Goal: Transaction & Acquisition: Purchase product/service

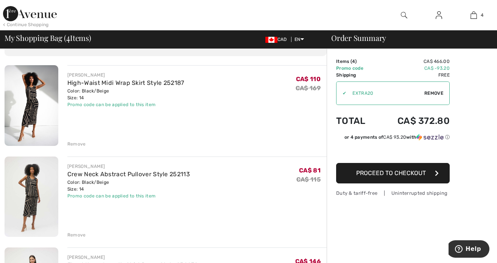
scroll to position [30, 0]
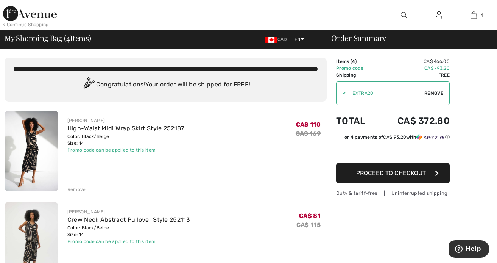
scroll to position [0, 0]
click at [399, 16] on div at bounding box center [404, 15] width 35 height 30
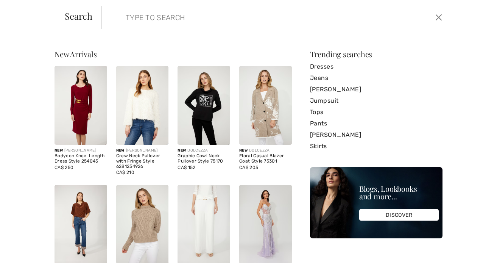
click at [349, 22] on input "search" at bounding box center [237, 17] width 235 height 23
click at [417, 62] on link "Dresses" at bounding box center [376, 66] width 133 height 11
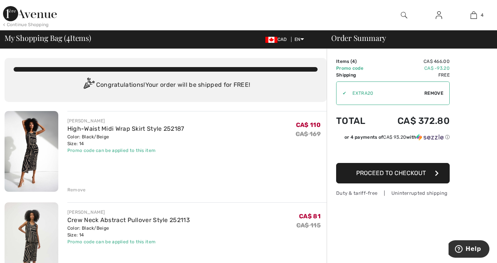
checkbox input "true"
click at [266, 17] on div at bounding box center [184, 15] width 249 height 30
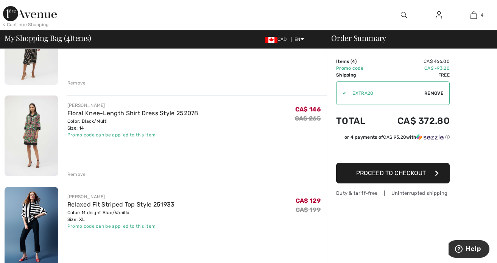
scroll to position [197, 0]
click at [38, 211] on img at bounding box center [32, 227] width 54 height 81
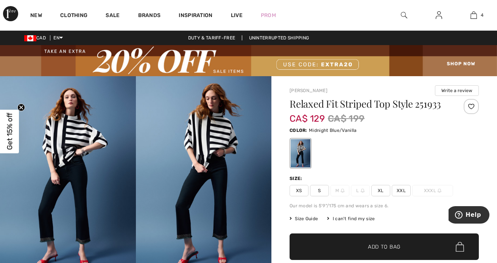
click at [208, 128] on img at bounding box center [204, 178] width 136 height 204
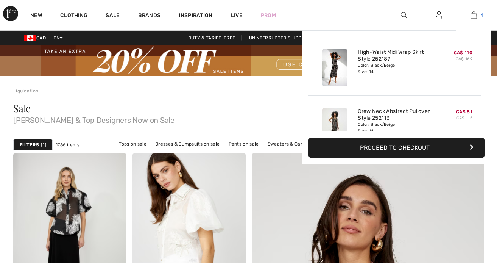
click at [477, 19] on link "4" at bounding box center [474, 15] width 34 height 9
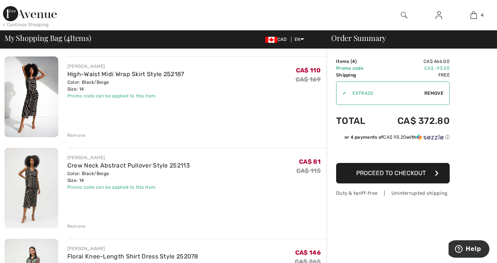
scroll to position [45, 0]
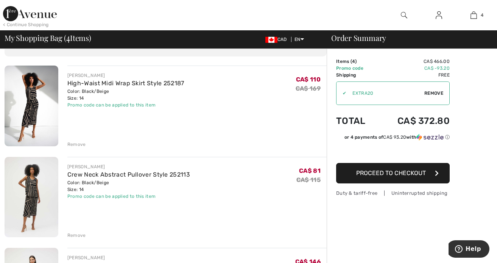
click at [36, 117] on img at bounding box center [32, 106] width 54 height 81
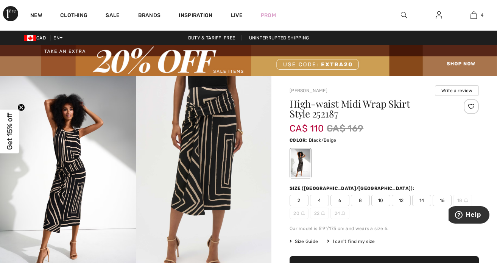
click at [437, 158] on div at bounding box center [384, 162] width 189 height 31
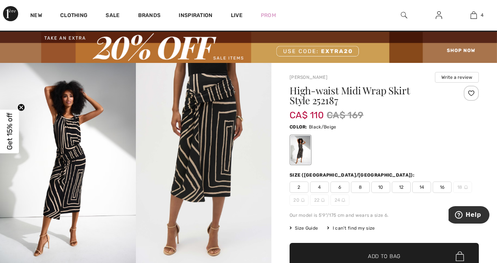
scroll to position [15, 0]
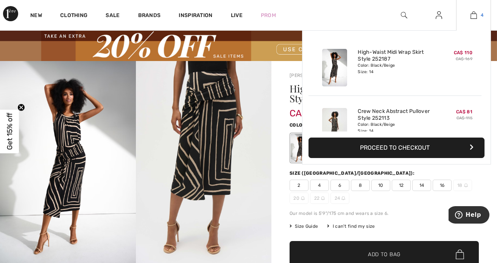
click at [477, 16] on link "4" at bounding box center [474, 15] width 34 height 9
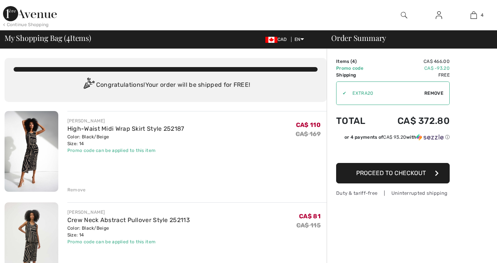
click at [16, 154] on img at bounding box center [32, 151] width 54 height 81
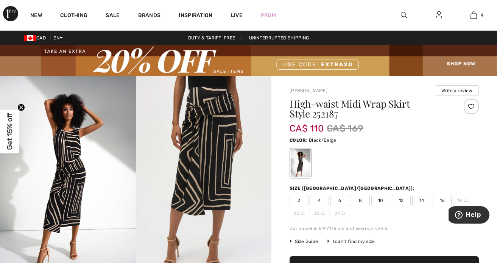
click at [66, 146] on img at bounding box center [68, 178] width 136 height 204
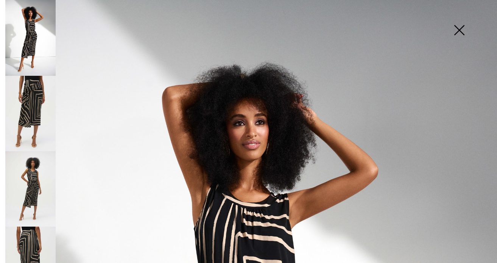
click at [461, 29] on img at bounding box center [459, 30] width 38 height 39
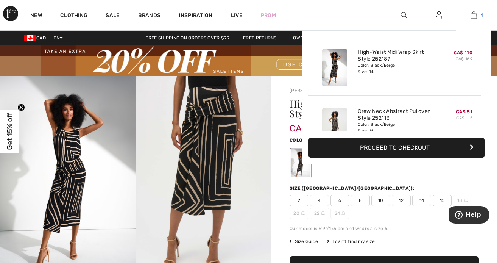
click at [477, 17] on link "4" at bounding box center [474, 15] width 34 height 9
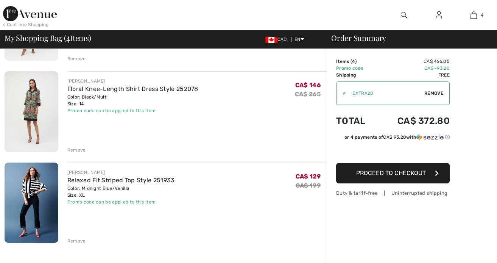
scroll to position [227, 0]
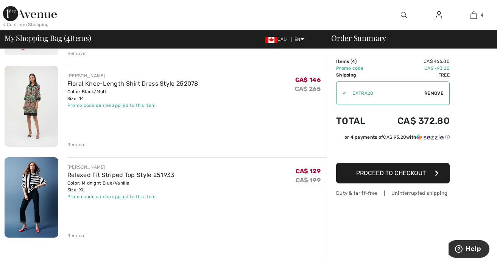
click at [30, 184] on img at bounding box center [32, 197] width 54 height 81
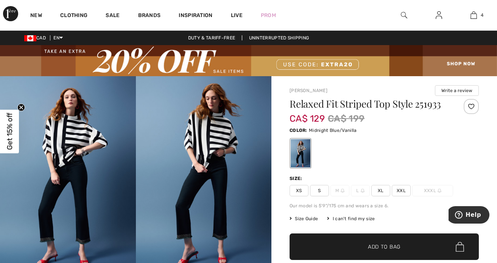
click at [72, 129] on img at bounding box center [68, 178] width 136 height 204
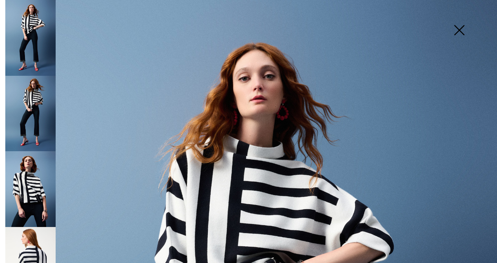
click at [36, 244] on img at bounding box center [30, 265] width 50 height 76
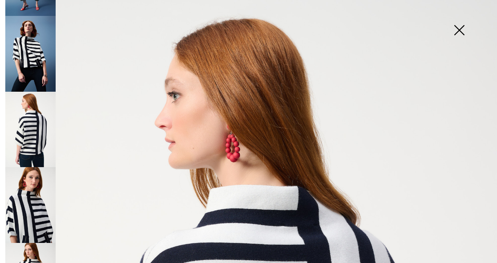
scroll to position [136, 0]
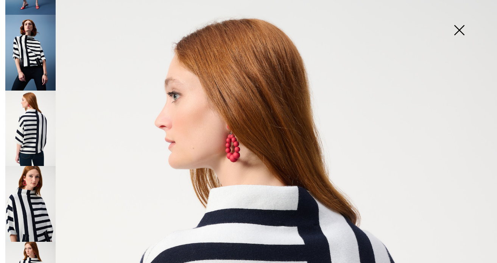
click at [30, 44] on img at bounding box center [30, 53] width 50 height 76
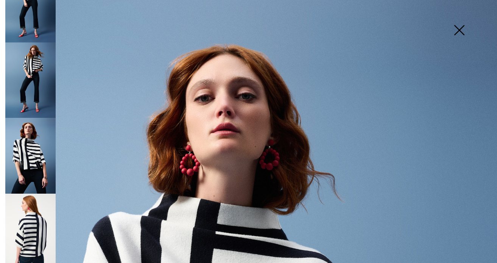
scroll to position [0, 0]
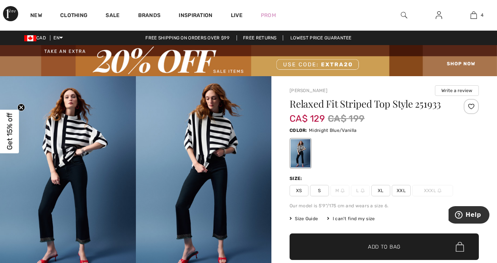
scroll to position [91, 0]
click at [335, 33] on div "CAD EN English Français Duty & tariff-free | Uninterrupted shipping Free shippi…" at bounding box center [248, 38] width 497 height 14
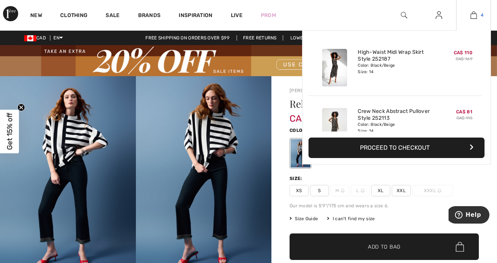
click at [476, 16] on img at bounding box center [474, 15] width 6 height 9
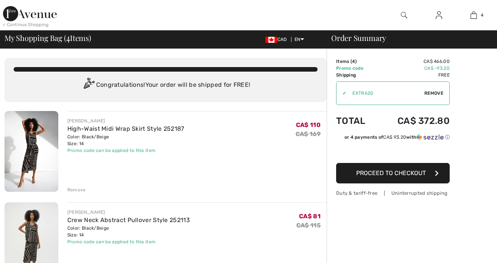
click at [183, 62] on div "You are only CA$ 0.00 away from FREE SHIPPING! Continue Shopping > Congratulati…" at bounding box center [166, 80] width 322 height 44
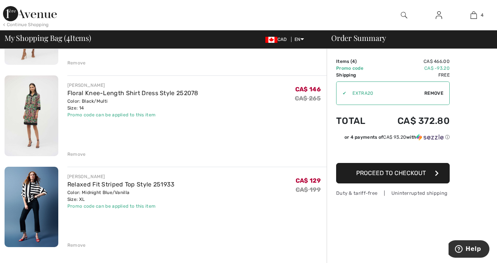
scroll to position [227, 0]
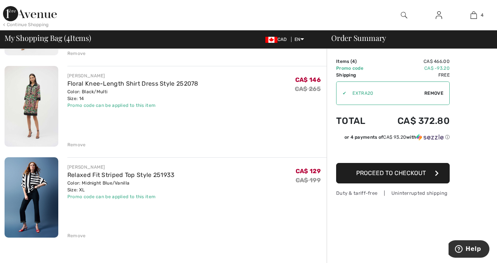
click at [339, 231] on div "Order Summary Details Items ( 4 ) CA$ 466.00 Promo code CA$ -93.20 Shipping Fre…" at bounding box center [412, 186] width 170 height 729
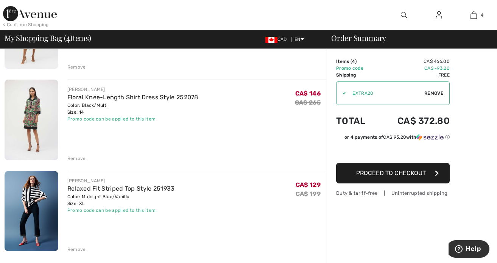
scroll to position [212, 0]
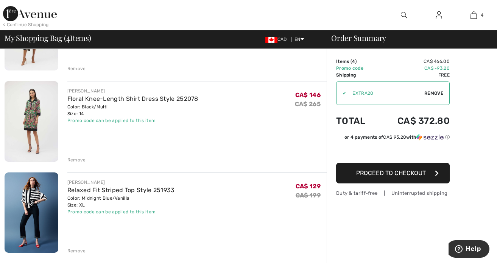
click at [365, 239] on div "Order Summary Details Items ( 4 ) CA$ 466.00 Promo code CA$ -93.20 Shipping Fre…" at bounding box center [412, 201] width 170 height 729
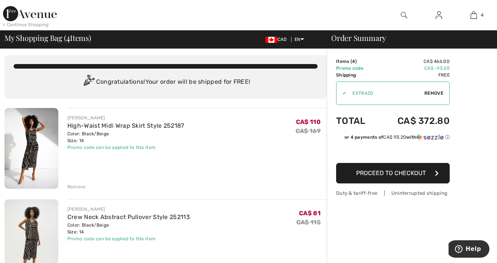
scroll to position [0, 0]
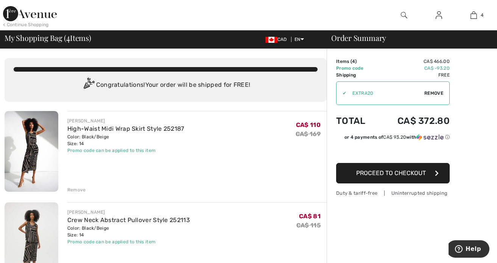
click at [399, 173] on span "Proceed to Checkout" at bounding box center [391, 172] width 70 height 7
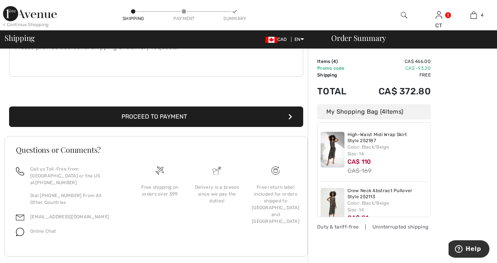
scroll to position [237, 0]
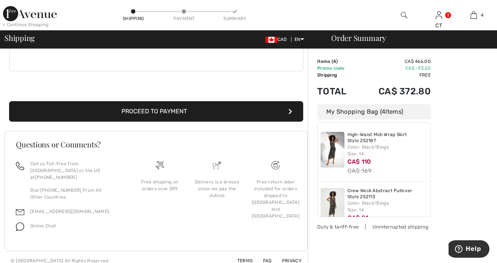
drag, startPoint x: 431, startPoint y: 138, endPoint x: 449, endPoint y: 146, distance: 19.1
click at [449, 146] on div "Order Summary Details Items ( 4 ) CA$ 466.00 Promo code CA$ -93.20 Shipping Fre…" at bounding box center [402, 41] width 189 height 458
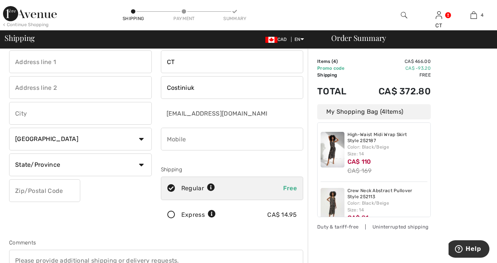
scroll to position [0, 0]
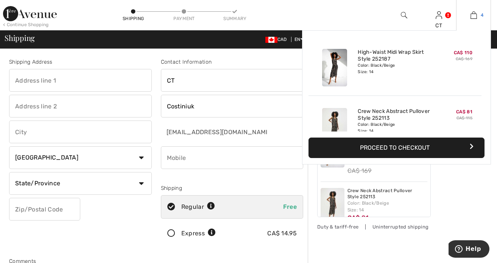
click at [473, 16] on img at bounding box center [474, 15] width 6 height 9
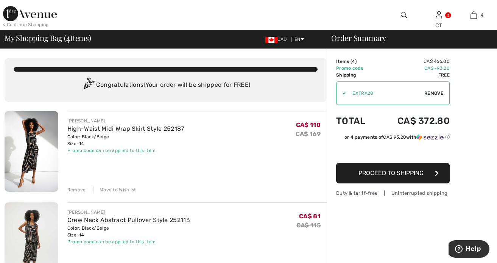
click at [32, 25] on div "< Continue Shopping" at bounding box center [26, 24] width 46 height 7
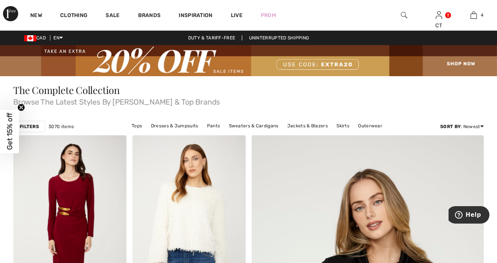
click at [289, 97] on span "Browse The Latest Styles By Joseph Ribkoff & Top Brands" at bounding box center [248, 100] width 471 height 11
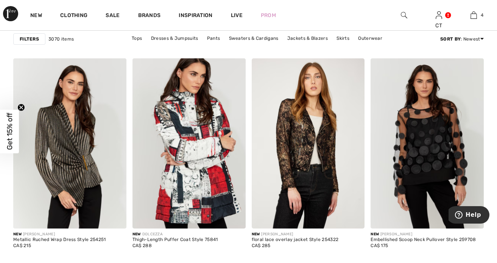
scroll to position [1424, 0]
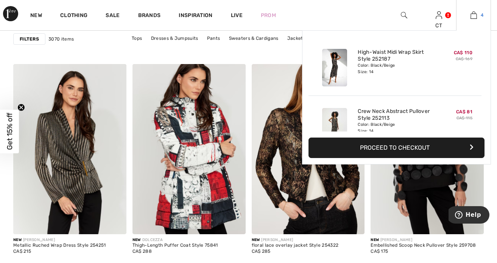
click at [476, 17] on img at bounding box center [474, 15] width 6 height 9
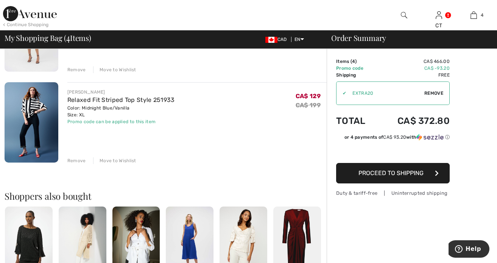
scroll to position [303, 0]
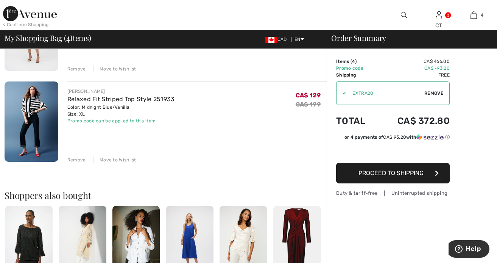
click at [116, 161] on div "Move to Wishlist" at bounding box center [114, 159] width 43 height 7
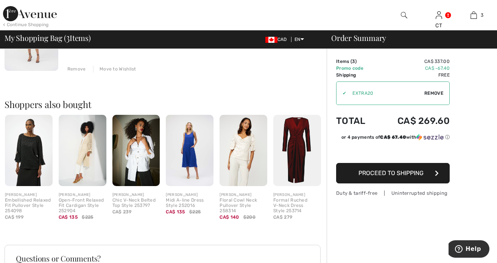
click at [370, 245] on div "Order Summary Details Items ( 3 ) CA$ 337.00 Promo code CA$ -67.40 Shipping Fre…" at bounding box center [412, 65] width 170 height 638
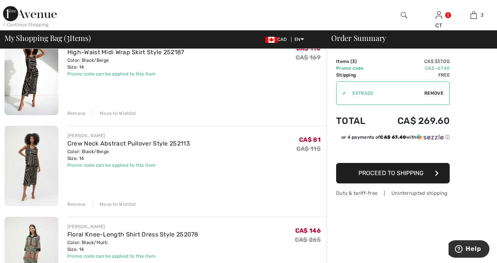
scroll to position [76, 0]
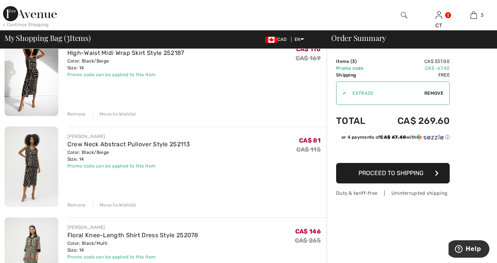
click at [112, 111] on div "Move to Wishlist" at bounding box center [114, 114] width 43 height 7
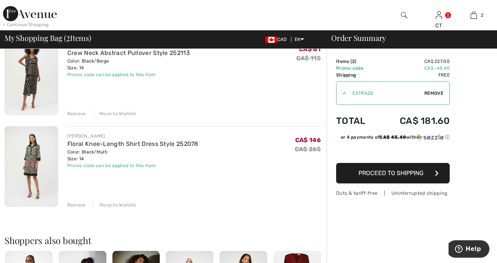
scroll to position [66, 0]
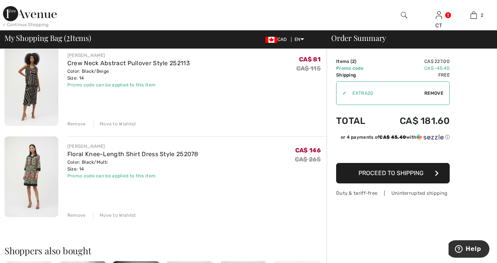
click at [126, 124] on div "Move to Wishlist" at bounding box center [114, 123] width 43 height 7
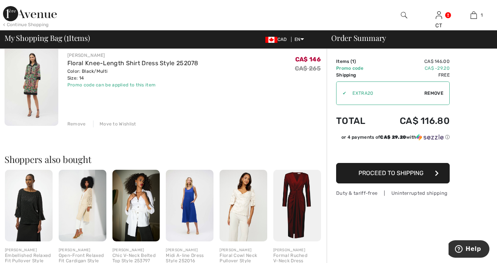
click at [366, 175] on span "Proceed to Shipping" at bounding box center [391, 172] width 65 height 7
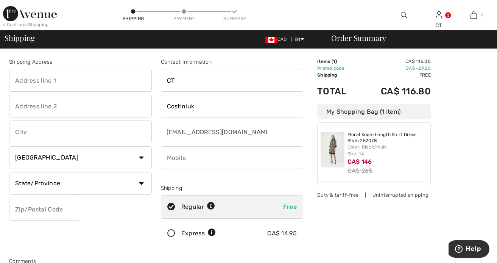
click at [122, 80] on input "text" at bounding box center [80, 80] width 143 height 23
type input "[STREET_ADDRESS][PERSON_NAME]"
type input "301"
type input "[GEOGRAPHIC_DATA]"
select select "QC"
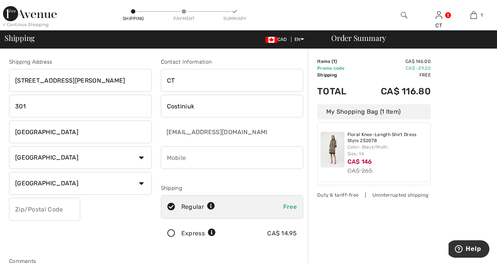
type input "H2T 2H4"
type input "5146525959"
type input "H2T2H4"
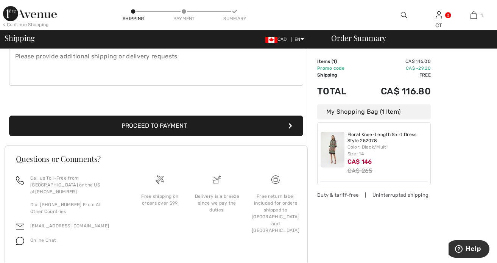
scroll to position [222, 0]
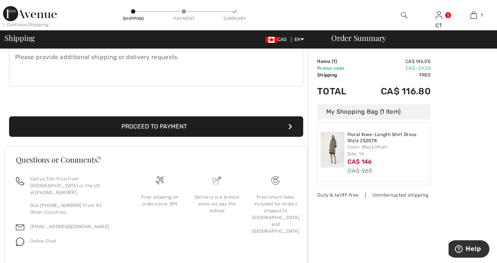
click at [193, 128] on button "Proceed to Payment" at bounding box center [156, 126] width 294 height 20
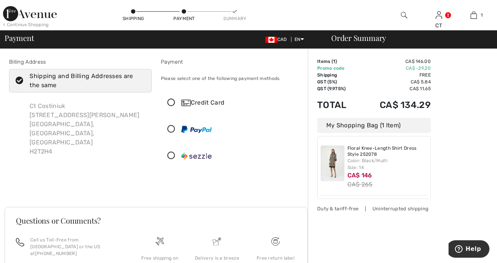
click at [168, 102] on icon at bounding box center [171, 103] width 20 height 8
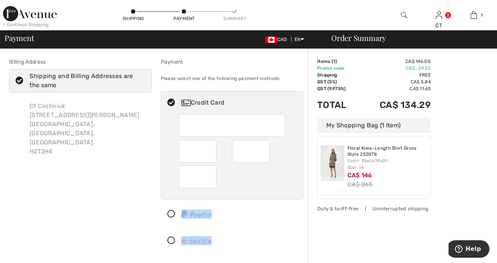
drag, startPoint x: 275, startPoint y: 230, endPoint x: 294, endPoint y: 186, distance: 48.3
click at [294, 186] on div "Credit Card" at bounding box center [232, 171] width 143 height 161
click at [119, 195] on div "Billing Address Shipping and Billing Addresses are the same Ct Costiniuk 5334 R…" at bounding box center [81, 156] width 152 height 197
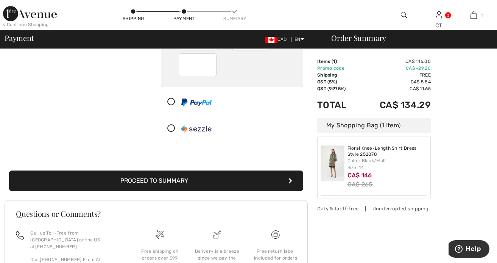
scroll to position [121, 0]
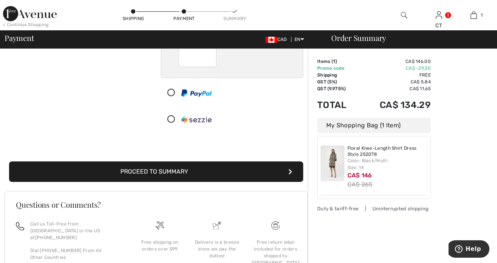
click at [164, 167] on button "Proceed to Summary" at bounding box center [156, 171] width 294 height 20
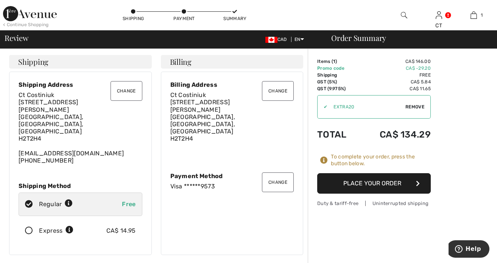
click at [361, 181] on button "Place Your Order" at bounding box center [374, 183] width 114 height 20
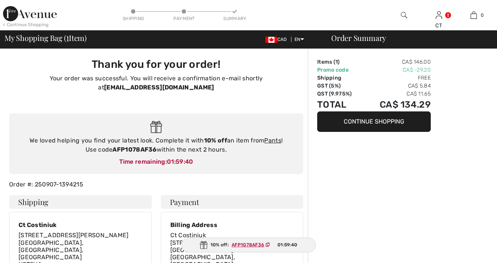
click at [304, 182] on div "Order #: 250907-1394215" at bounding box center [156, 184] width 303 height 9
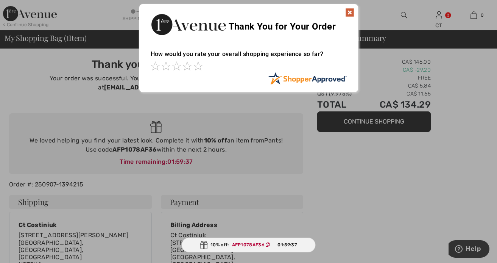
click at [347, 11] on img at bounding box center [349, 12] width 9 height 9
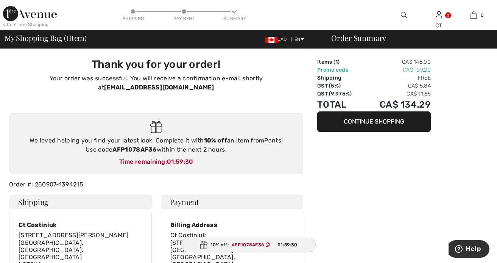
click at [242, 118] on div "We loved helping you find your latest look. Complete it with 10% off an item fr…" at bounding box center [156, 143] width 294 height 61
click at [305, 77] on div "Thank you for your order! Your order was successful. You will receive a confirm…" at bounding box center [156, 78] width 303 height 58
drag, startPoint x: 114, startPoint y: 151, endPoint x: 156, endPoint y: 151, distance: 42.4
click at [156, 151] on strong "AFP1078AF36" at bounding box center [134, 149] width 44 height 7
click at [27, 14] on img at bounding box center [30, 13] width 54 height 15
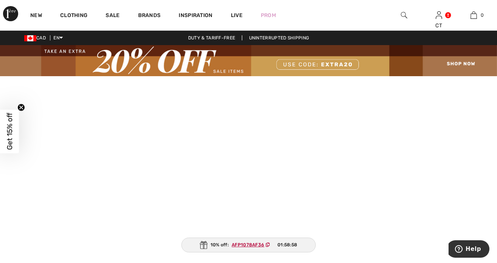
click at [193, 119] on video at bounding box center [248, 200] width 497 height 249
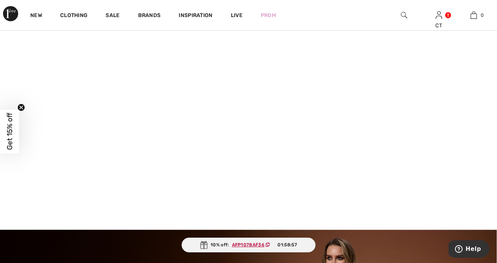
scroll to position [139, 0]
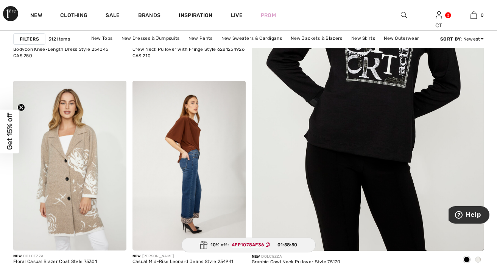
scroll to position [289, 0]
